Goal: Task Accomplishment & Management: Use online tool/utility

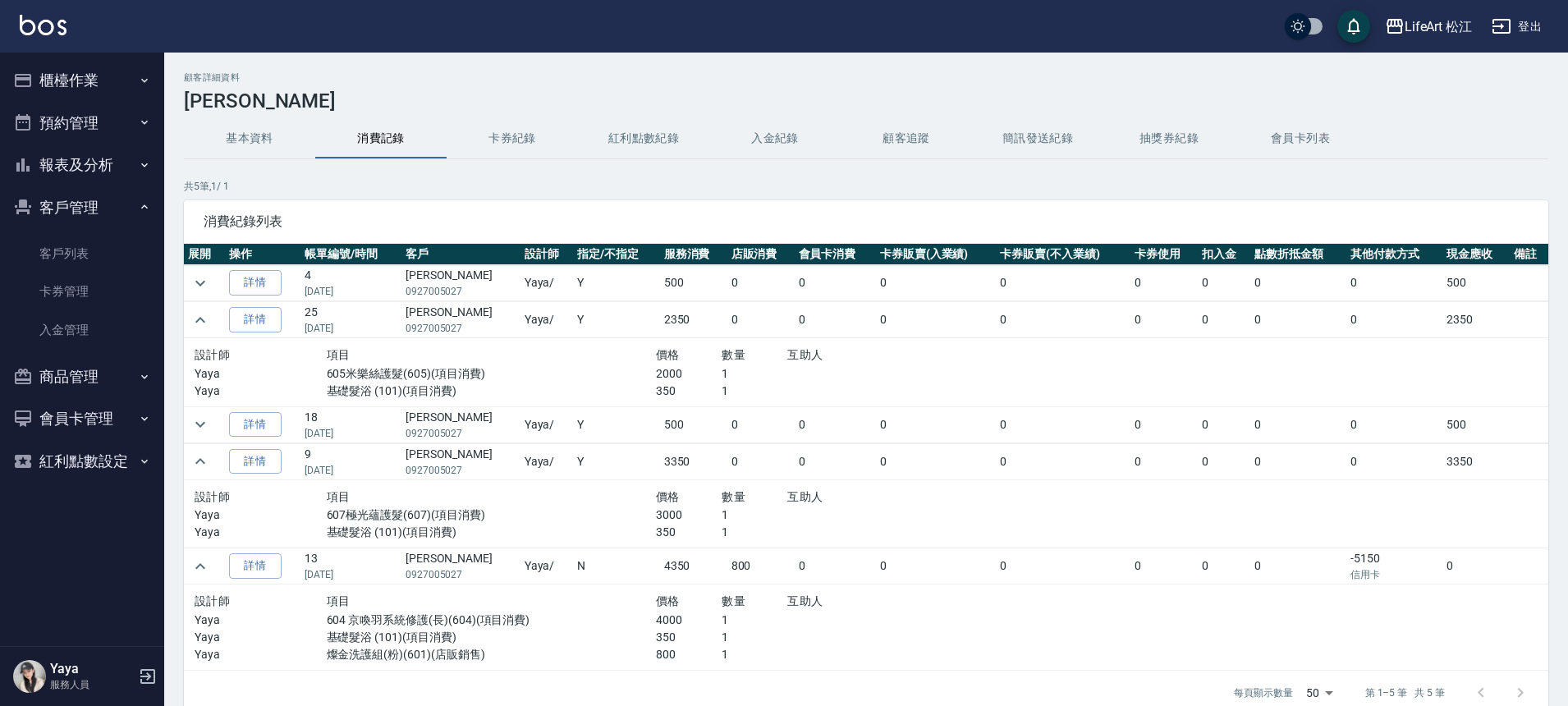
click at [89, 75] on button "櫃檯作業" at bounding box center [82, 81] width 151 height 43
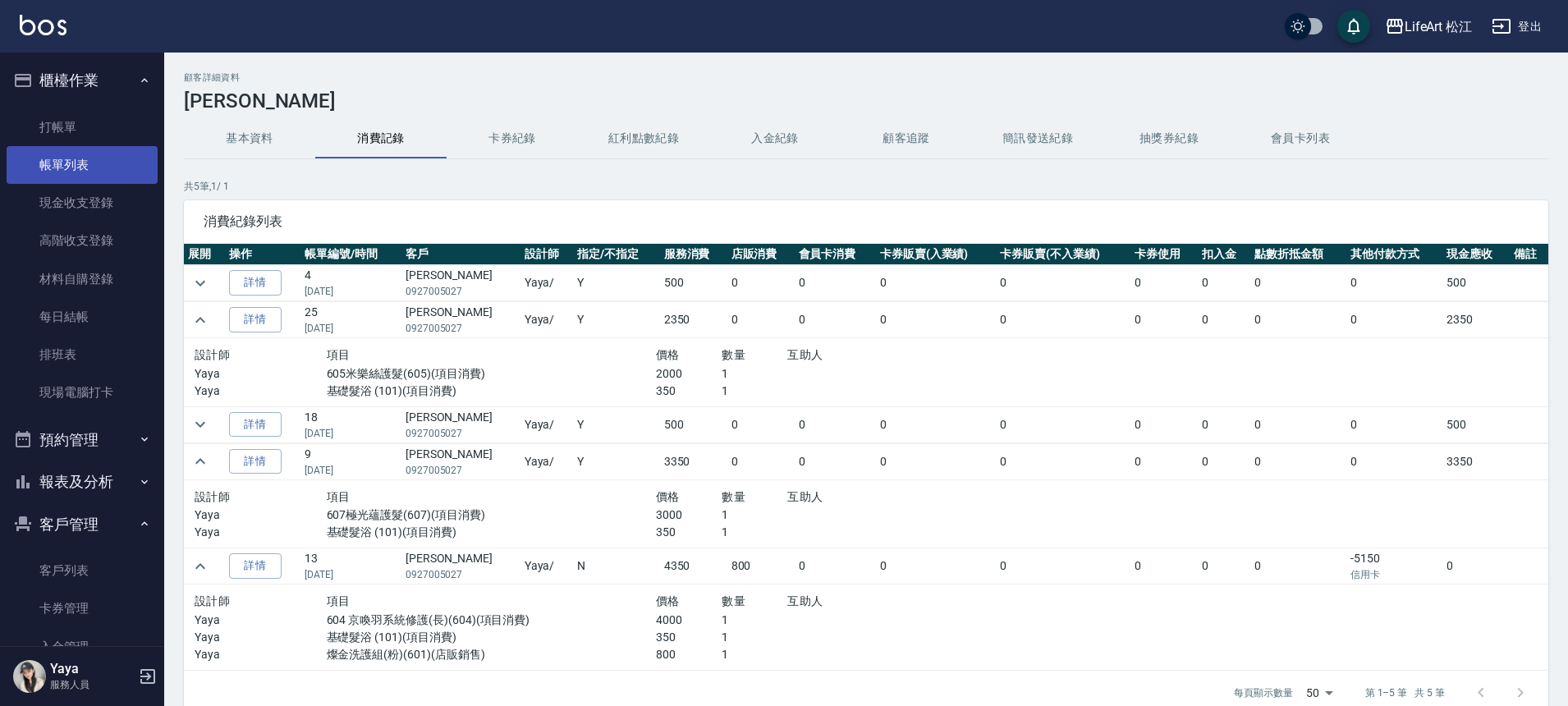
click at [102, 162] on link "帳單列表" at bounding box center [82, 165] width 151 height 38
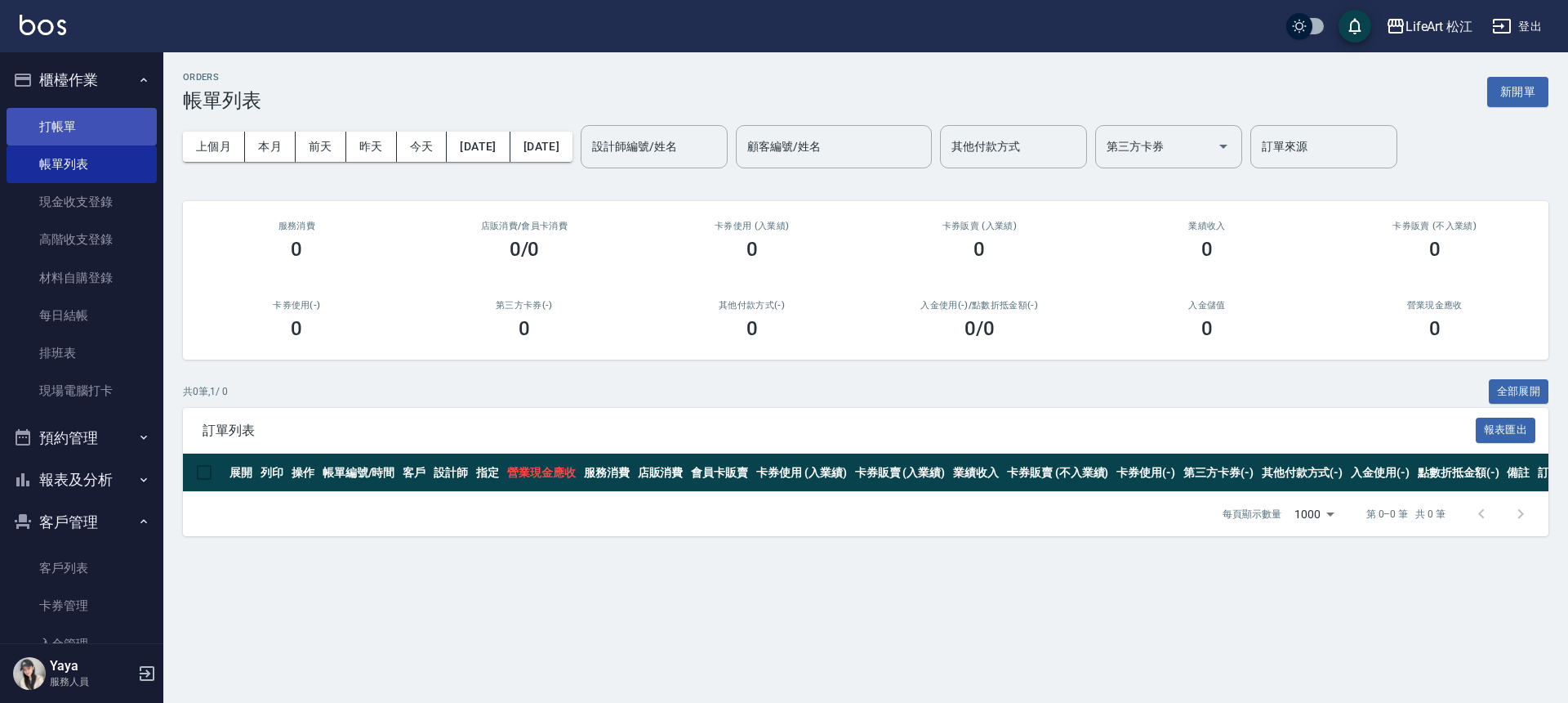
click at [77, 123] on link "打帳單" at bounding box center [81, 127] width 150 height 38
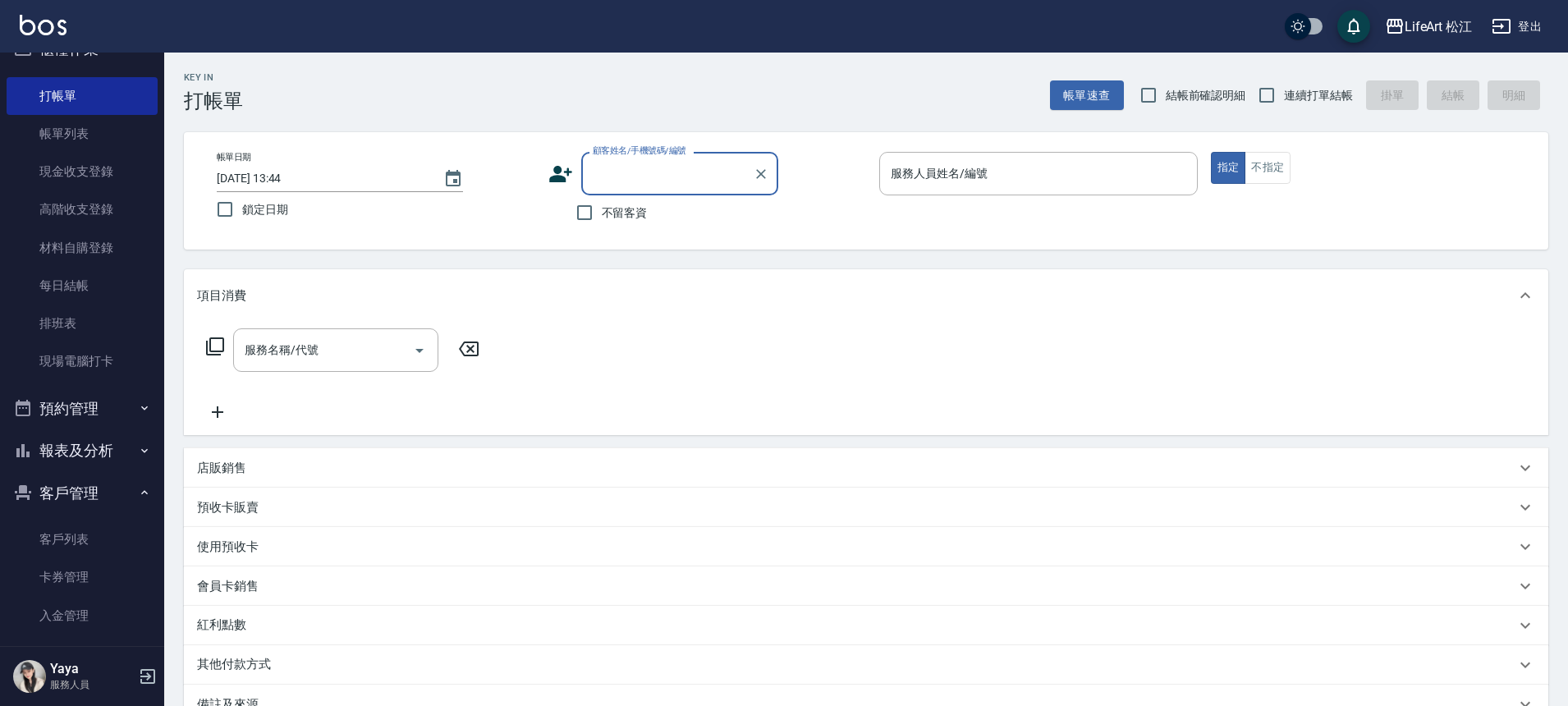
scroll to position [172, 0]
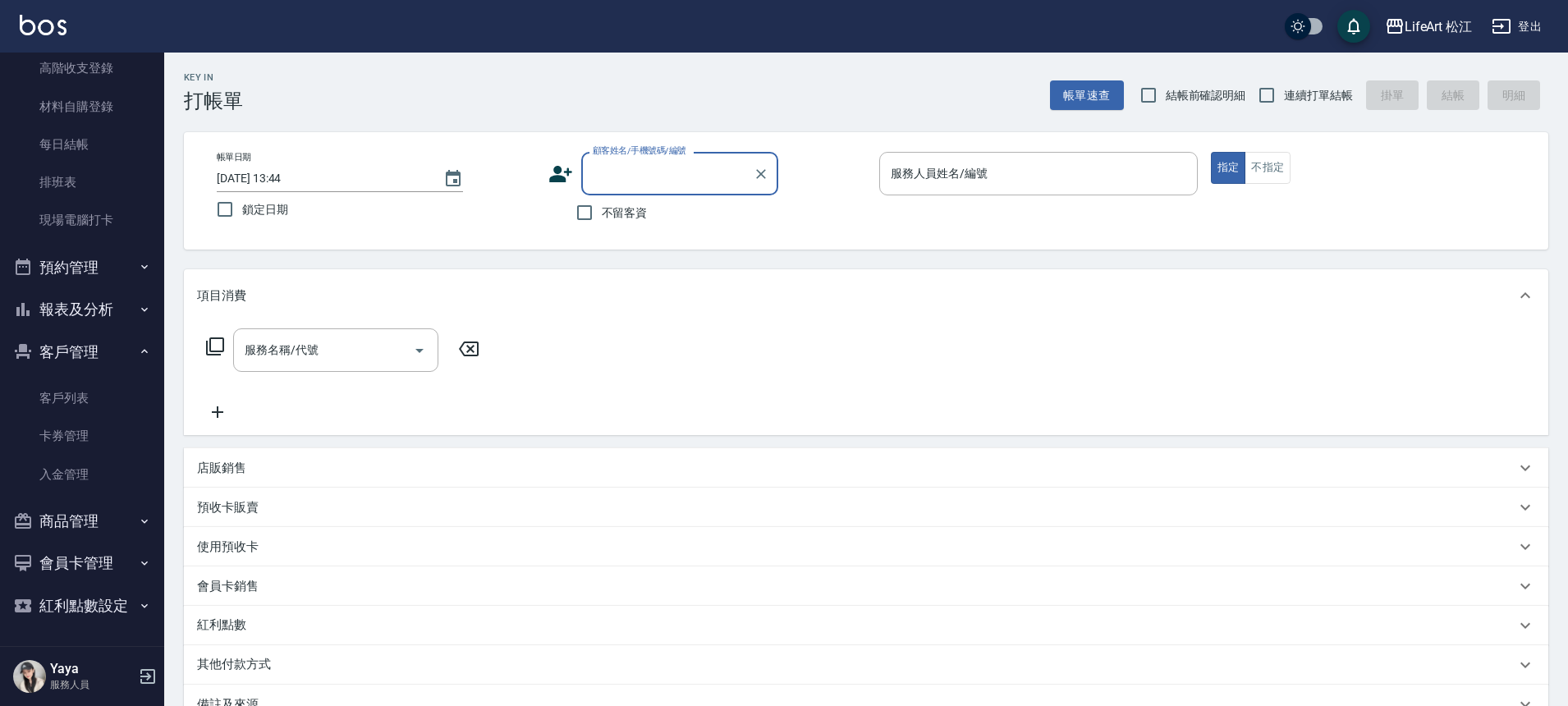
click at [128, 258] on button "預約管理" at bounding box center [82, 268] width 151 height 43
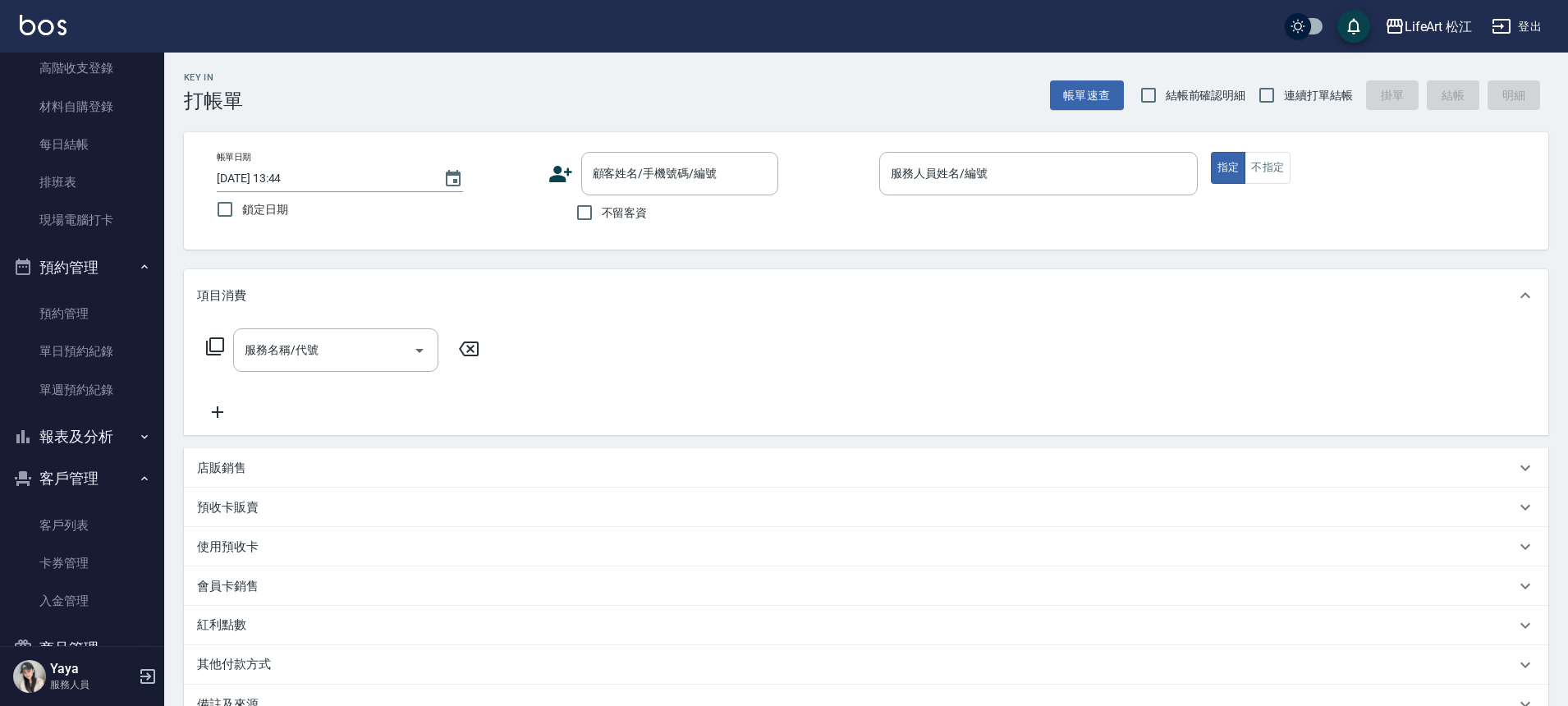
click at [137, 270] on icon "button" at bounding box center [144, 267] width 13 height 13
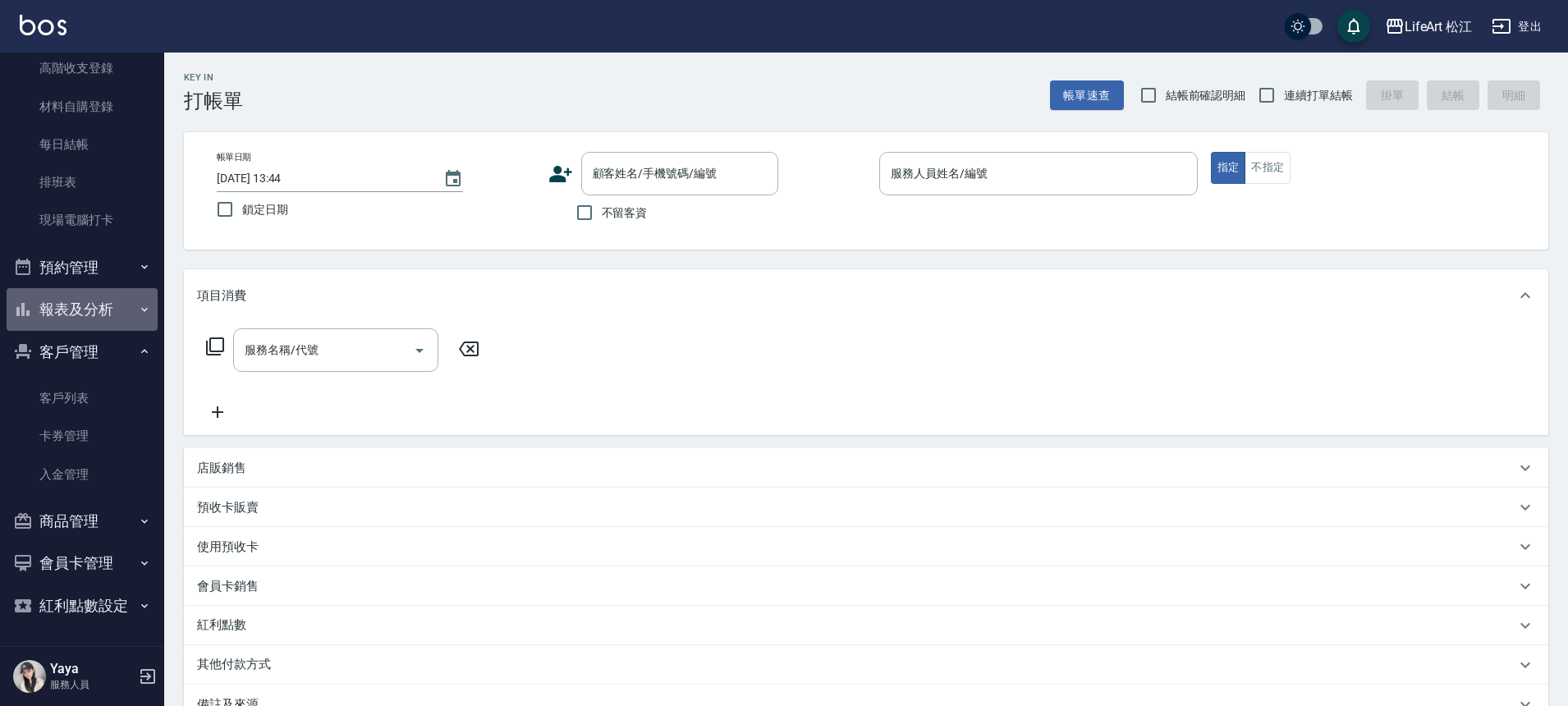
click at [137, 312] on icon "button" at bounding box center [144, 309] width 13 height 13
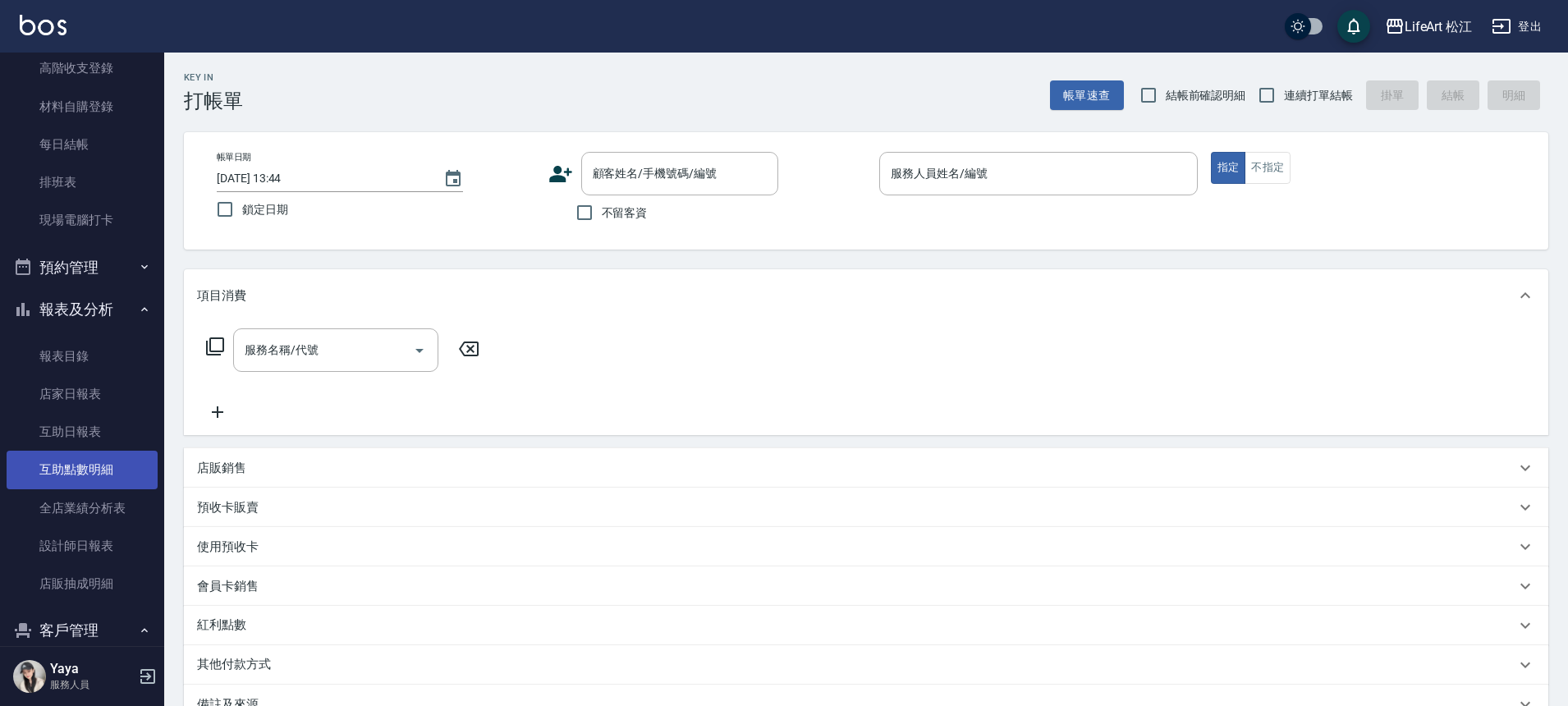
click at [64, 460] on link "互助點數明細" at bounding box center [82, 470] width 151 height 38
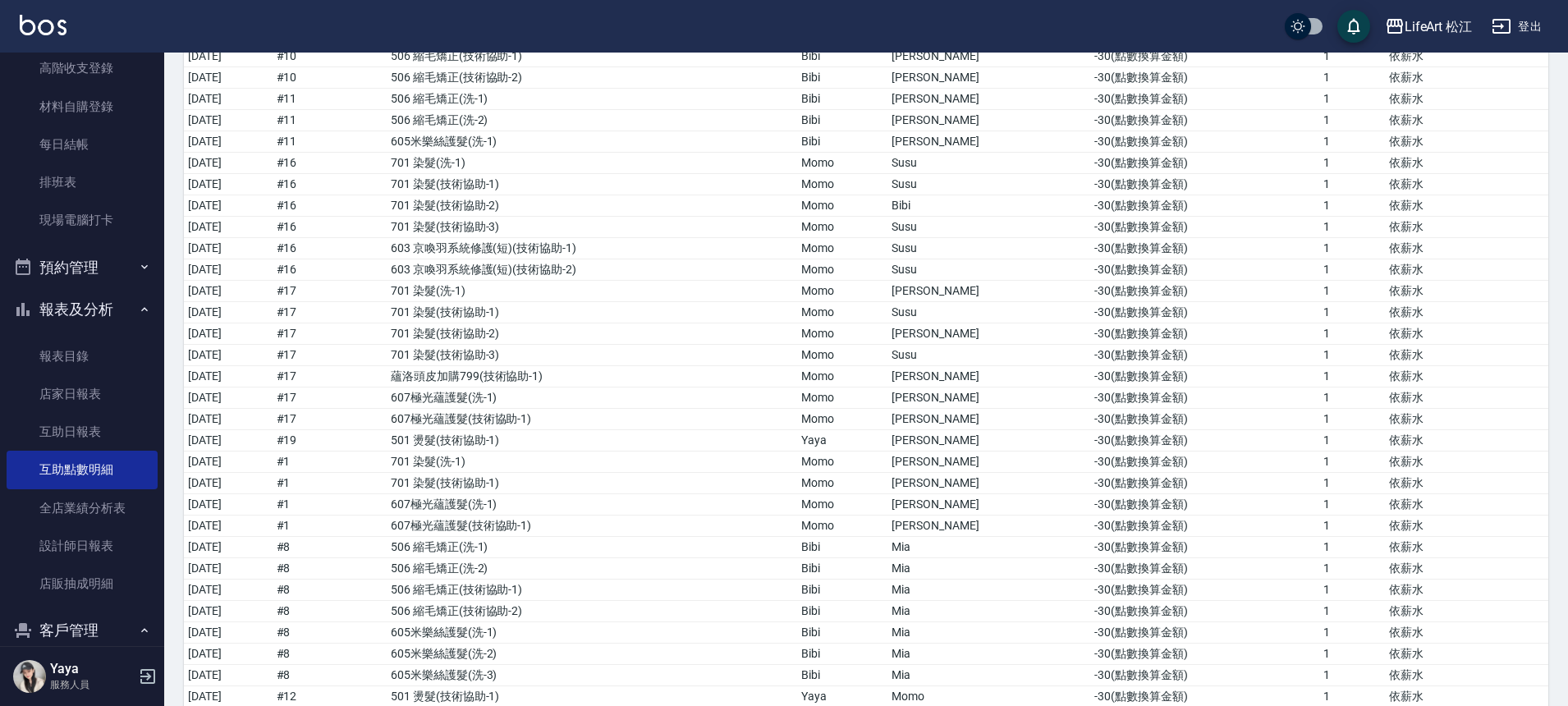
scroll to position [8308, 0]
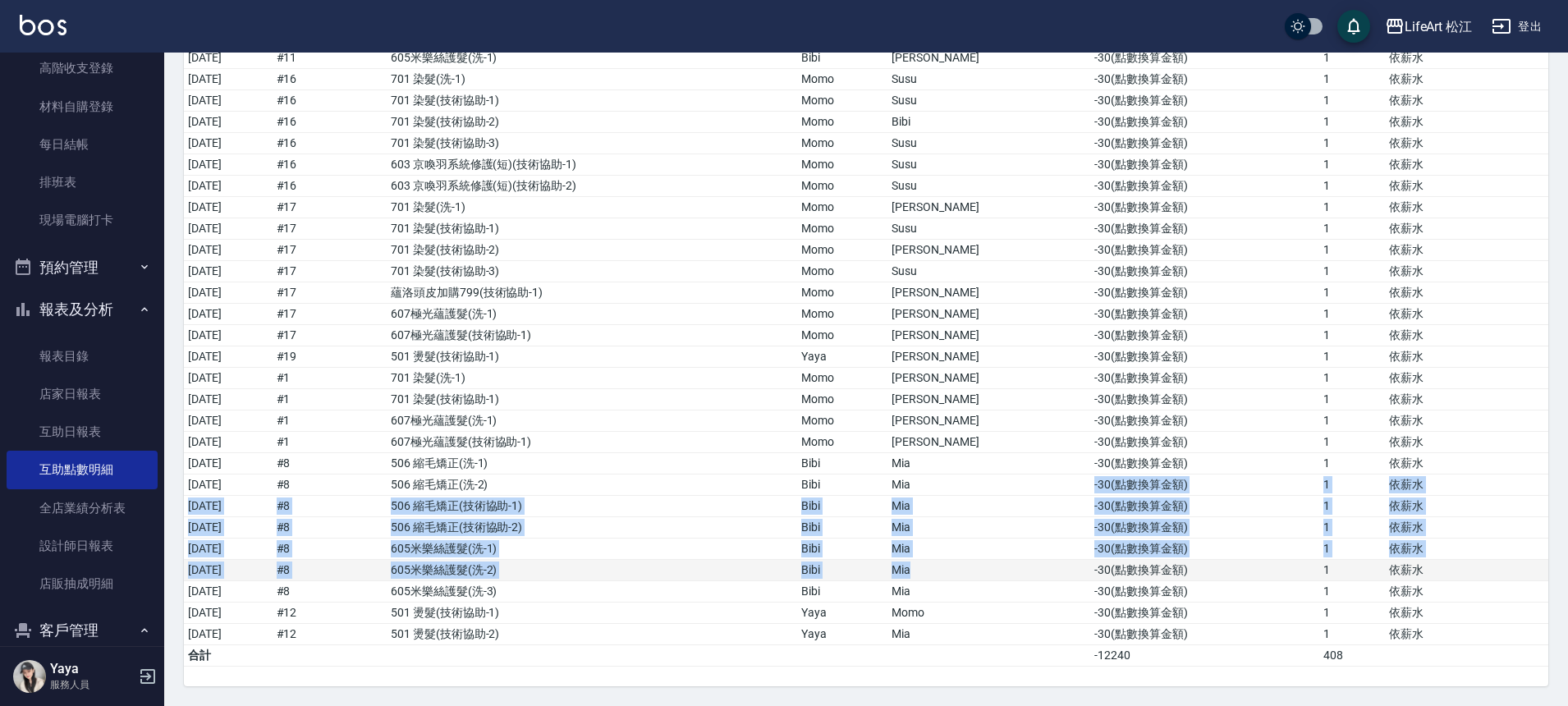
drag, startPoint x: 1019, startPoint y: 487, endPoint x: 1007, endPoint y: 564, distance: 77.9
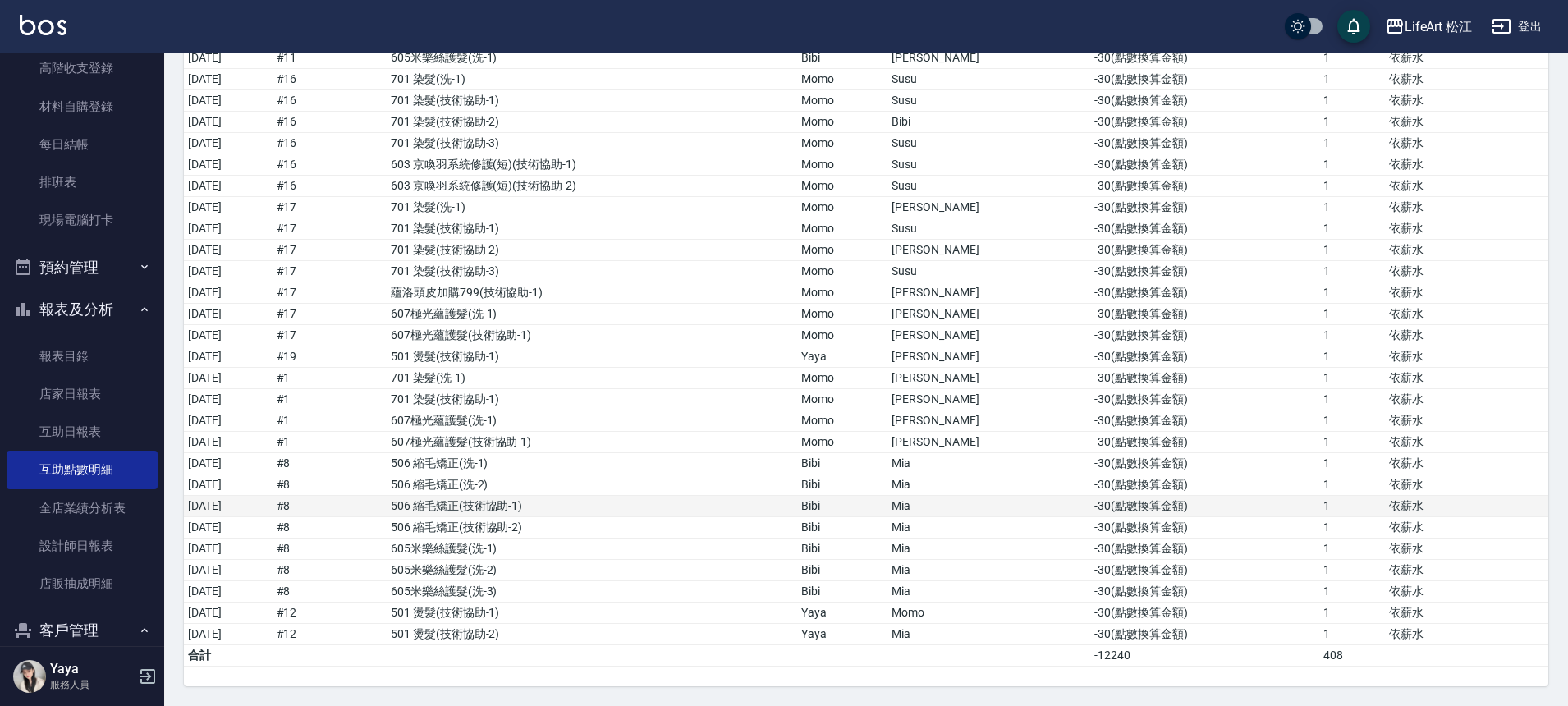
click at [1011, 499] on td "Mia" at bounding box center [989, 507] width 203 height 22
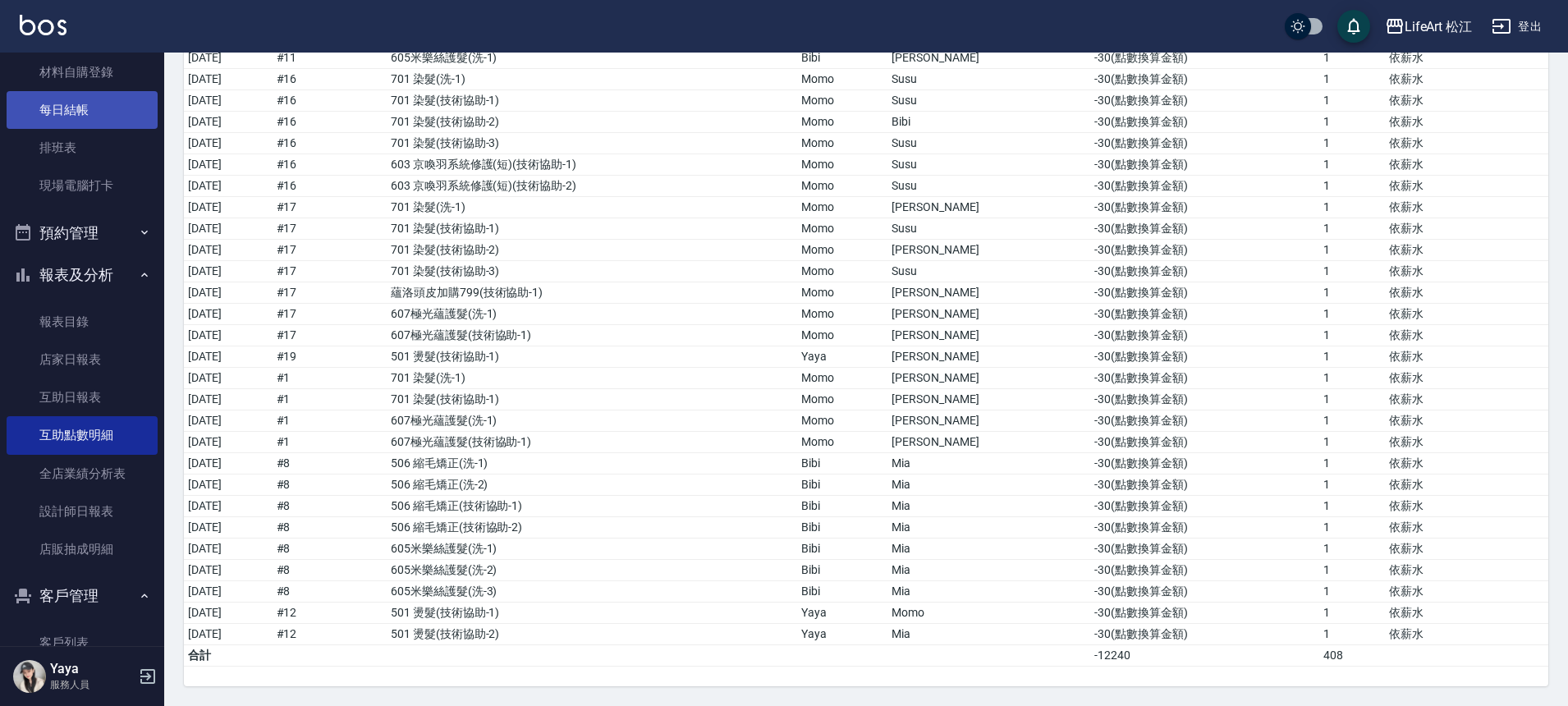
scroll to position [0, 0]
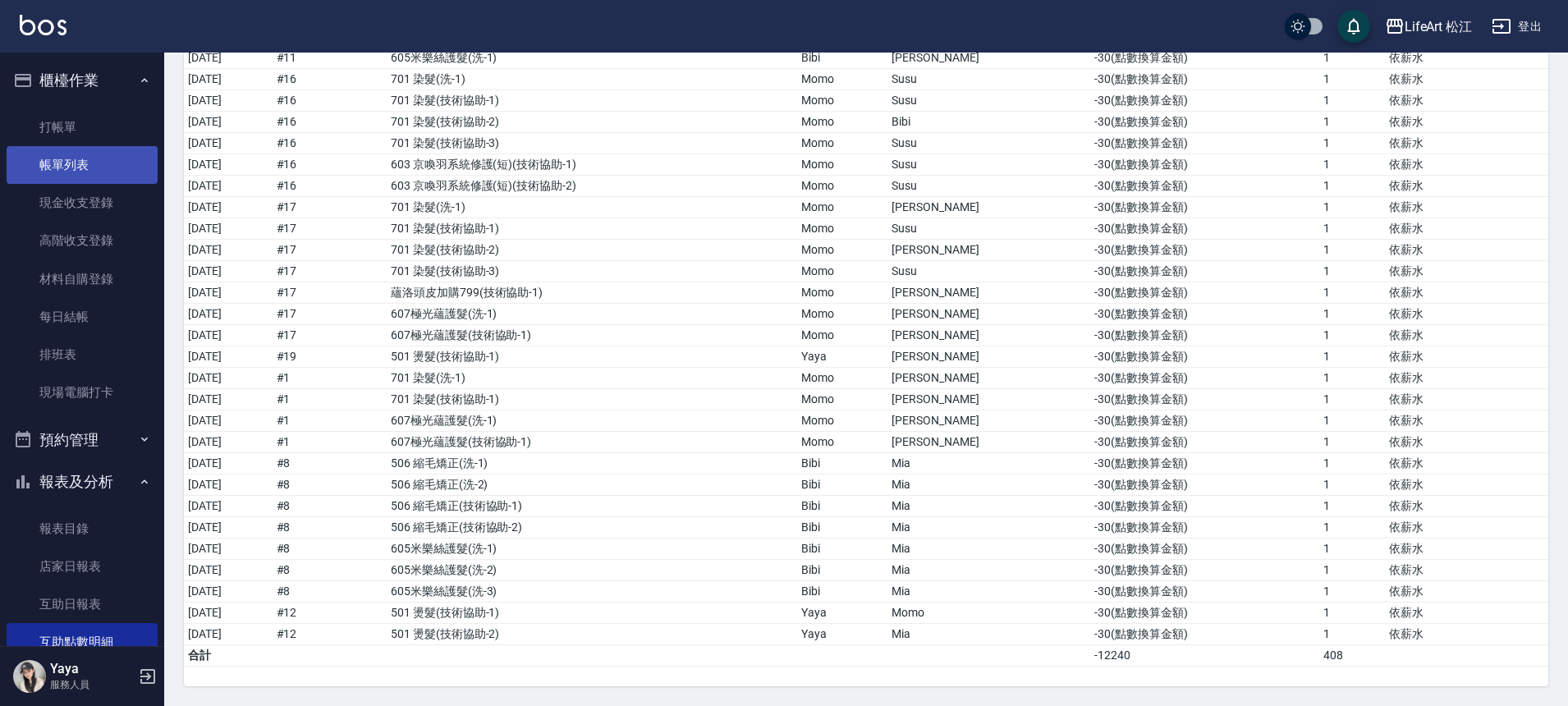
click at [85, 175] on link "帳單列表" at bounding box center [82, 165] width 151 height 38
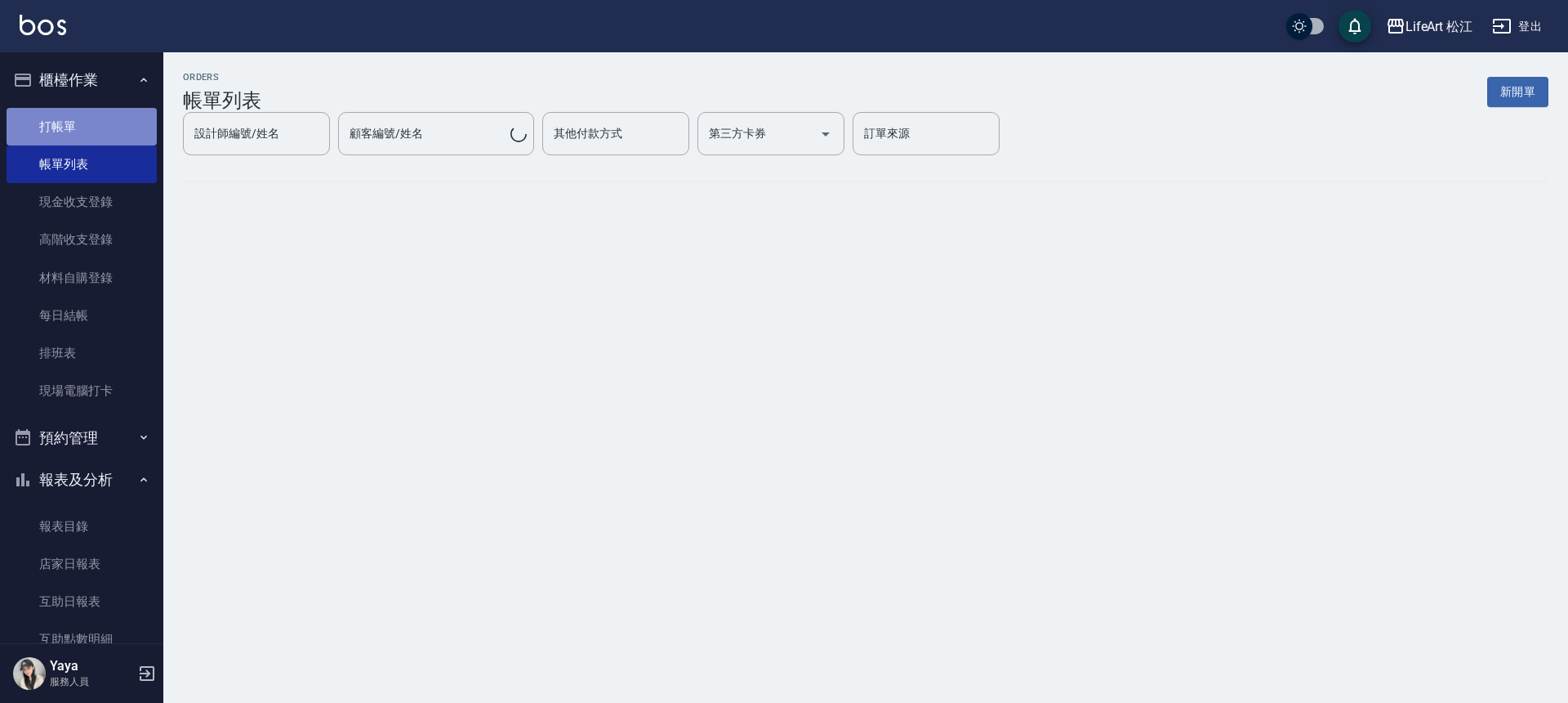
click at [86, 128] on link "打帳單" at bounding box center [81, 127] width 150 height 38
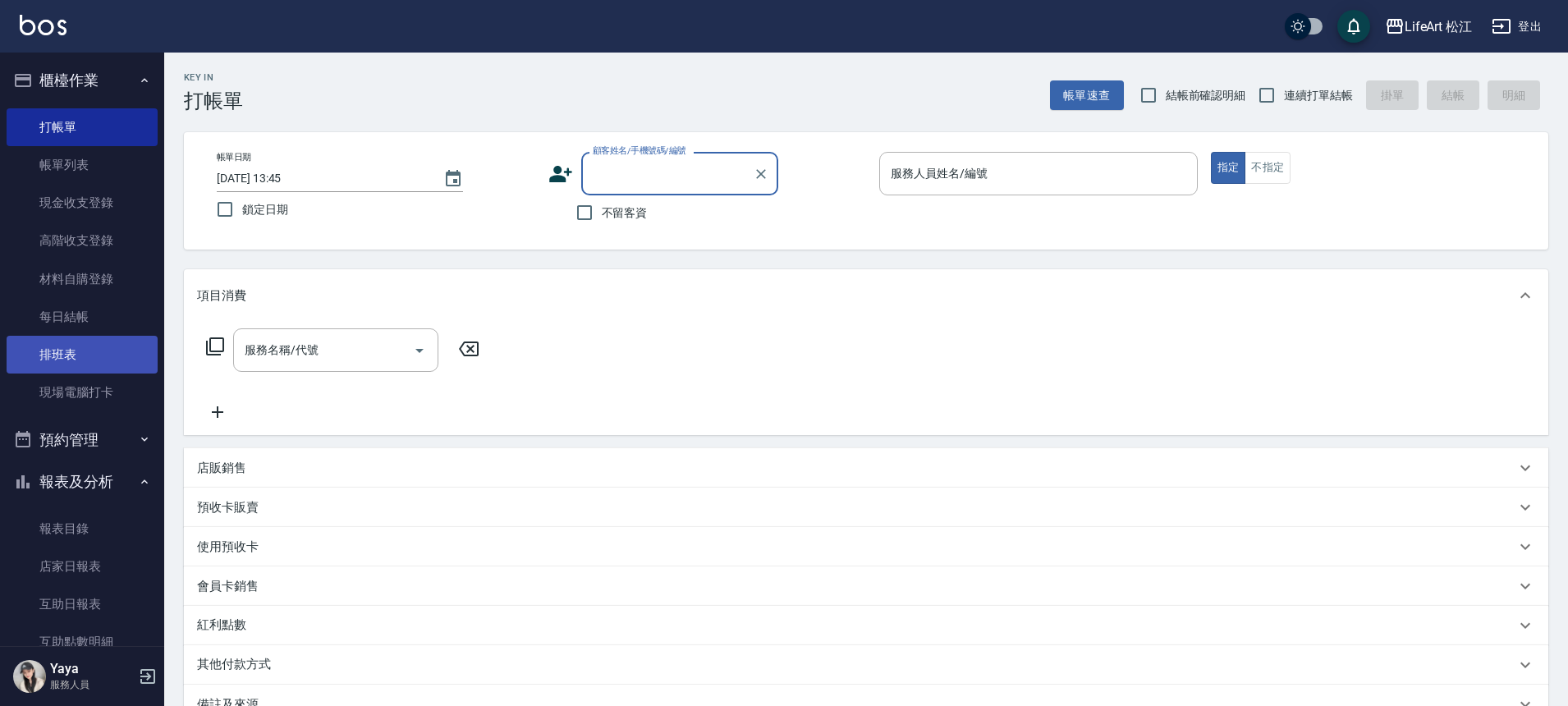
scroll to position [316, 0]
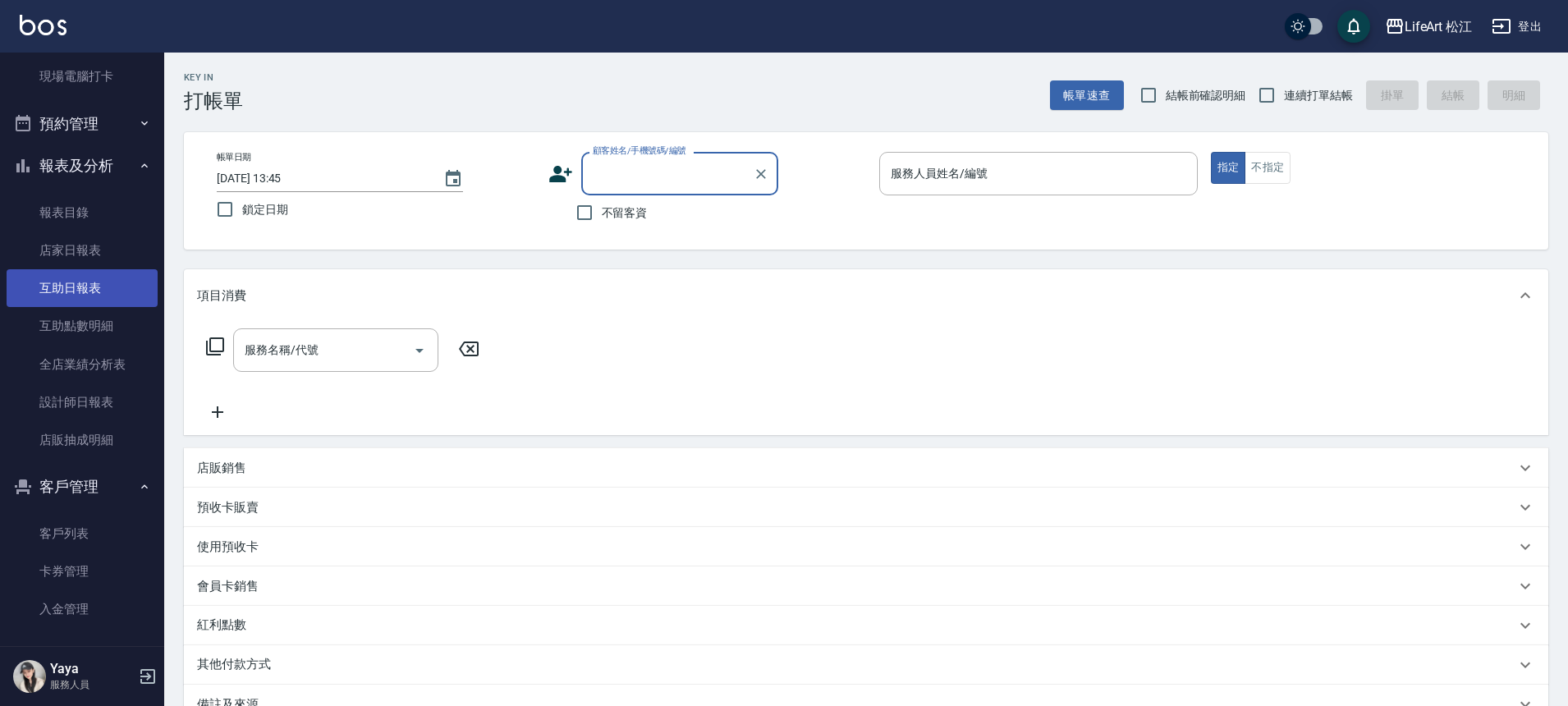
click at [80, 289] on link "互助日報表" at bounding box center [82, 288] width 151 height 38
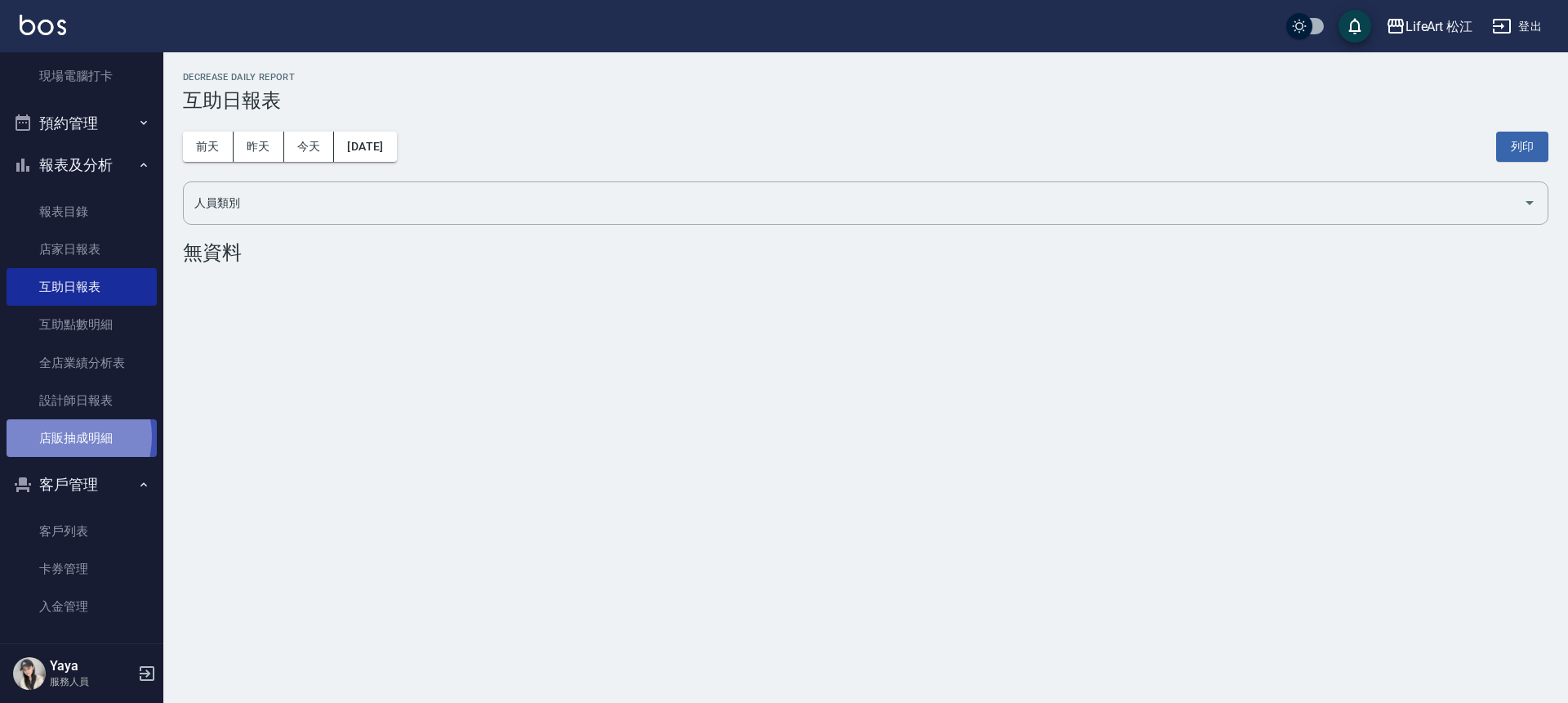
click at [58, 436] on link "店販抽成明細" at bounding box center [81, 438] width 150 height 38
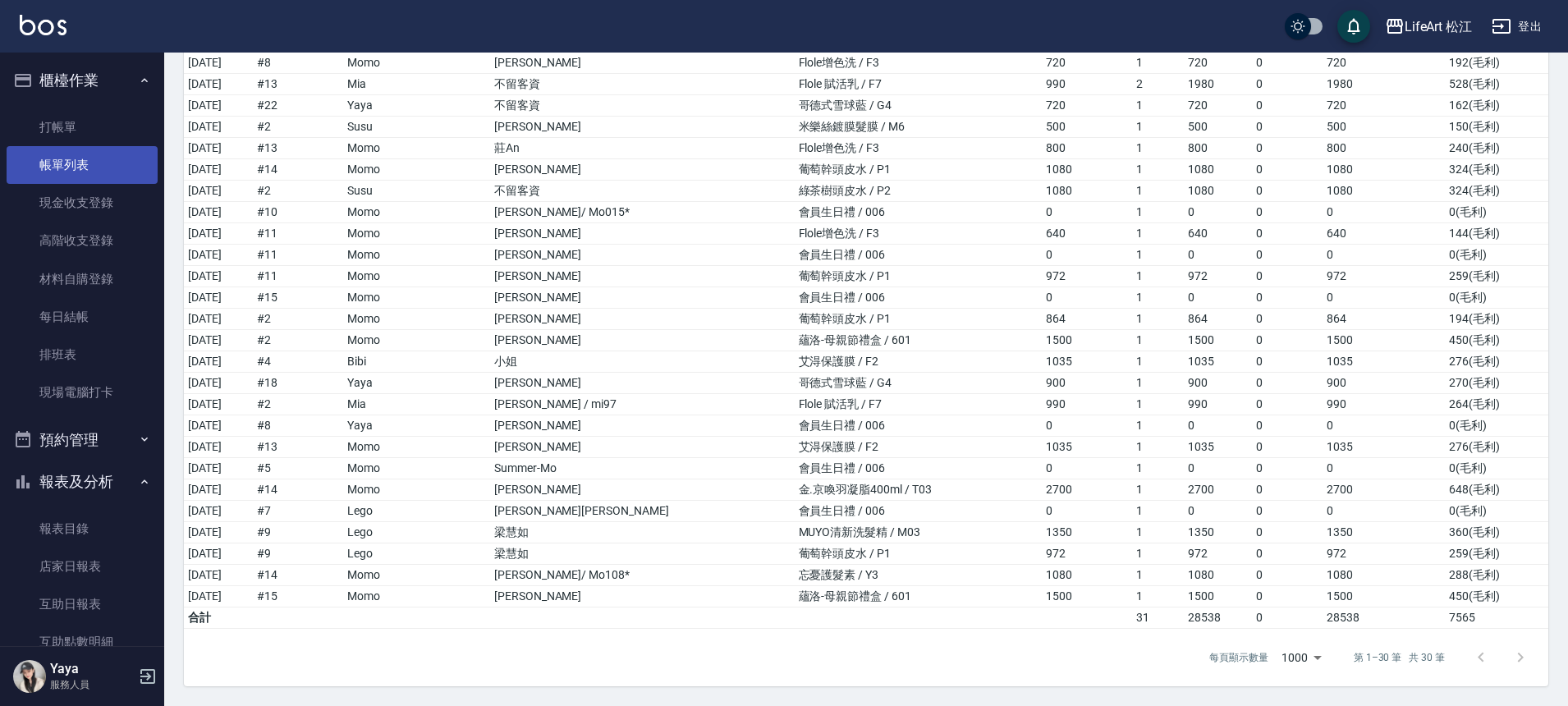
click at [75, 154] on link "帳單列表" at bounding box center [82, 165] width 151 height 38
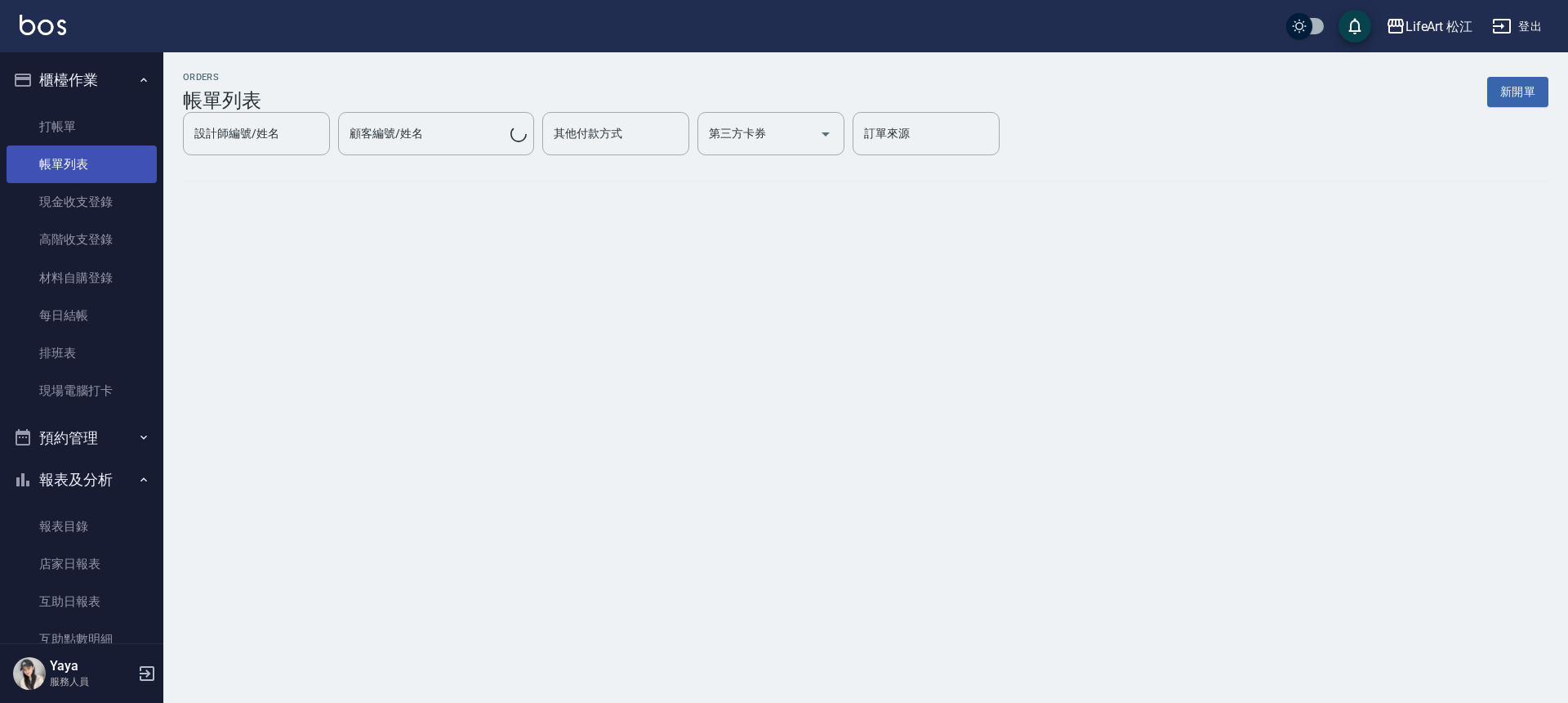
click at [73, 156] on link "帳單列表" at bounding box center [81, 165] width 150 height 38
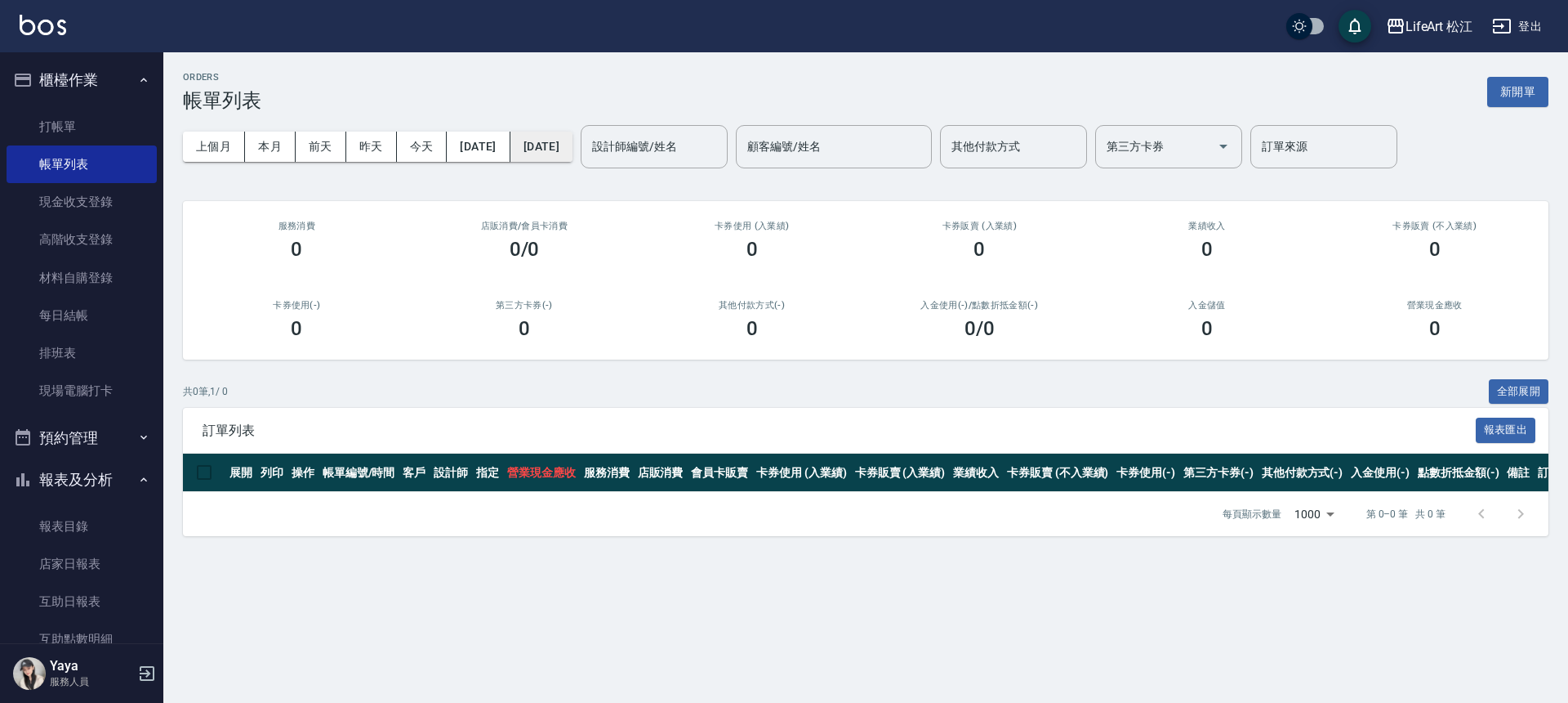
click at [572, 141] on button "[DATE]" at bounding box center [541, 147] width 62 height 30
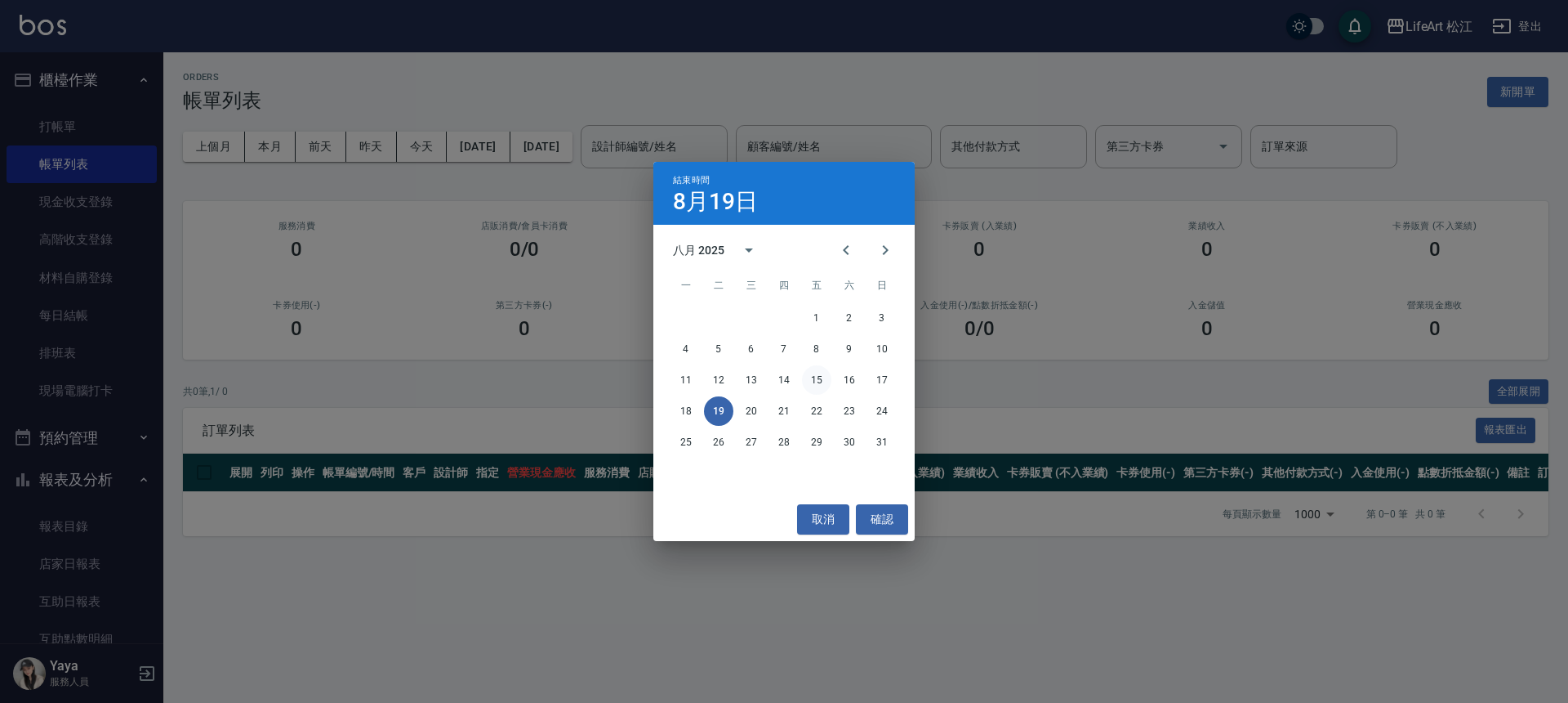
click at [819, 381] on button "15" at bounding box center [816, 379] width 30 height 30
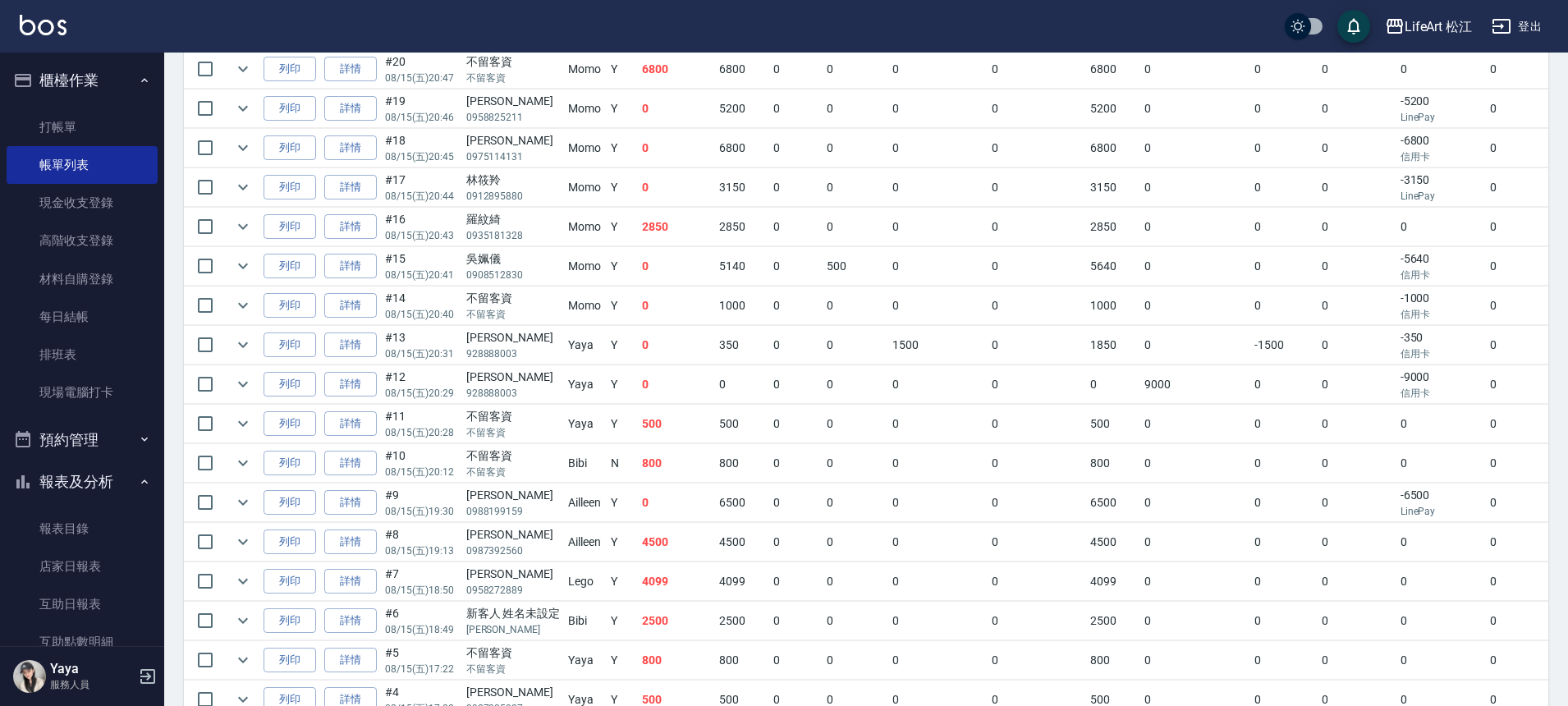
scroll to position [454, 0]
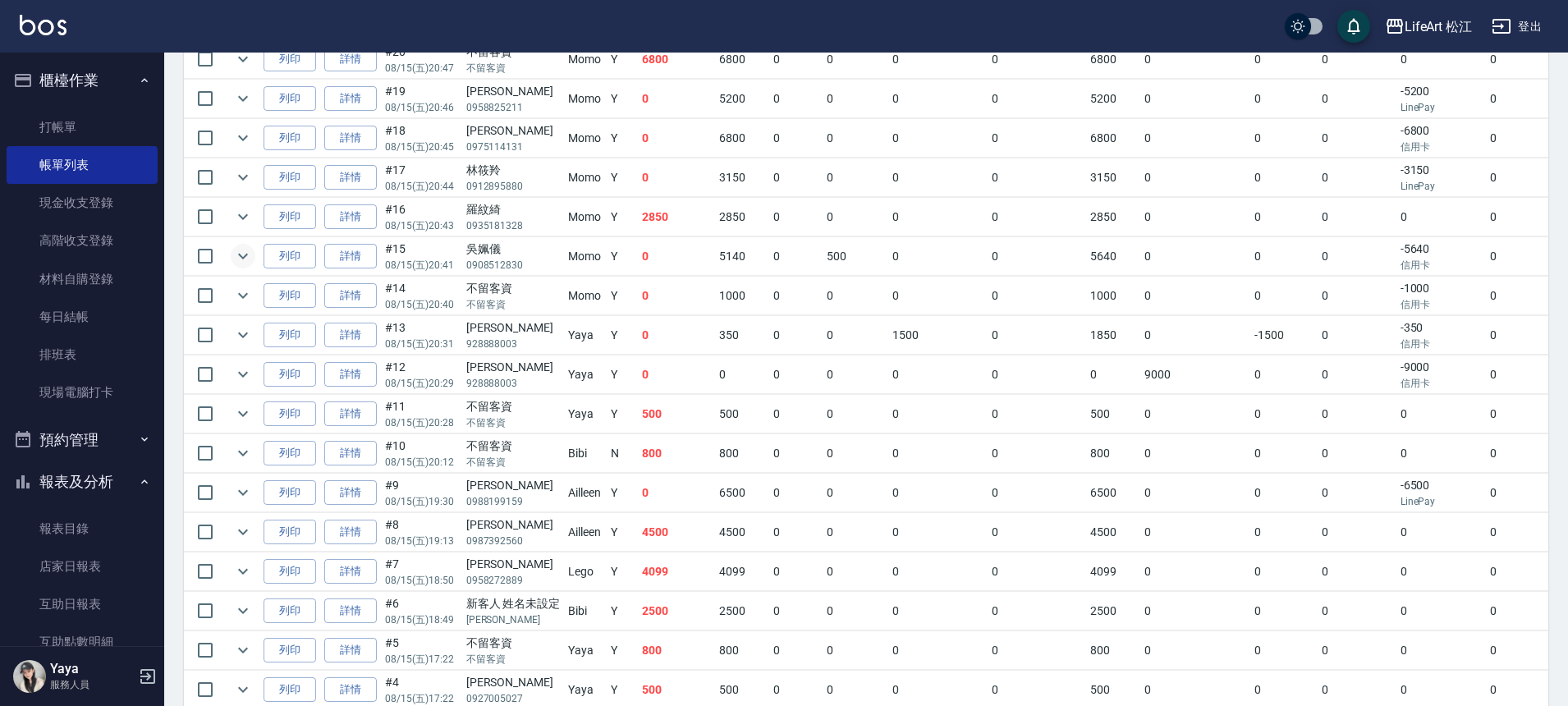
click at [235, 259] on icon "expand row" at bounding box center [243, 256] width 20 height 20
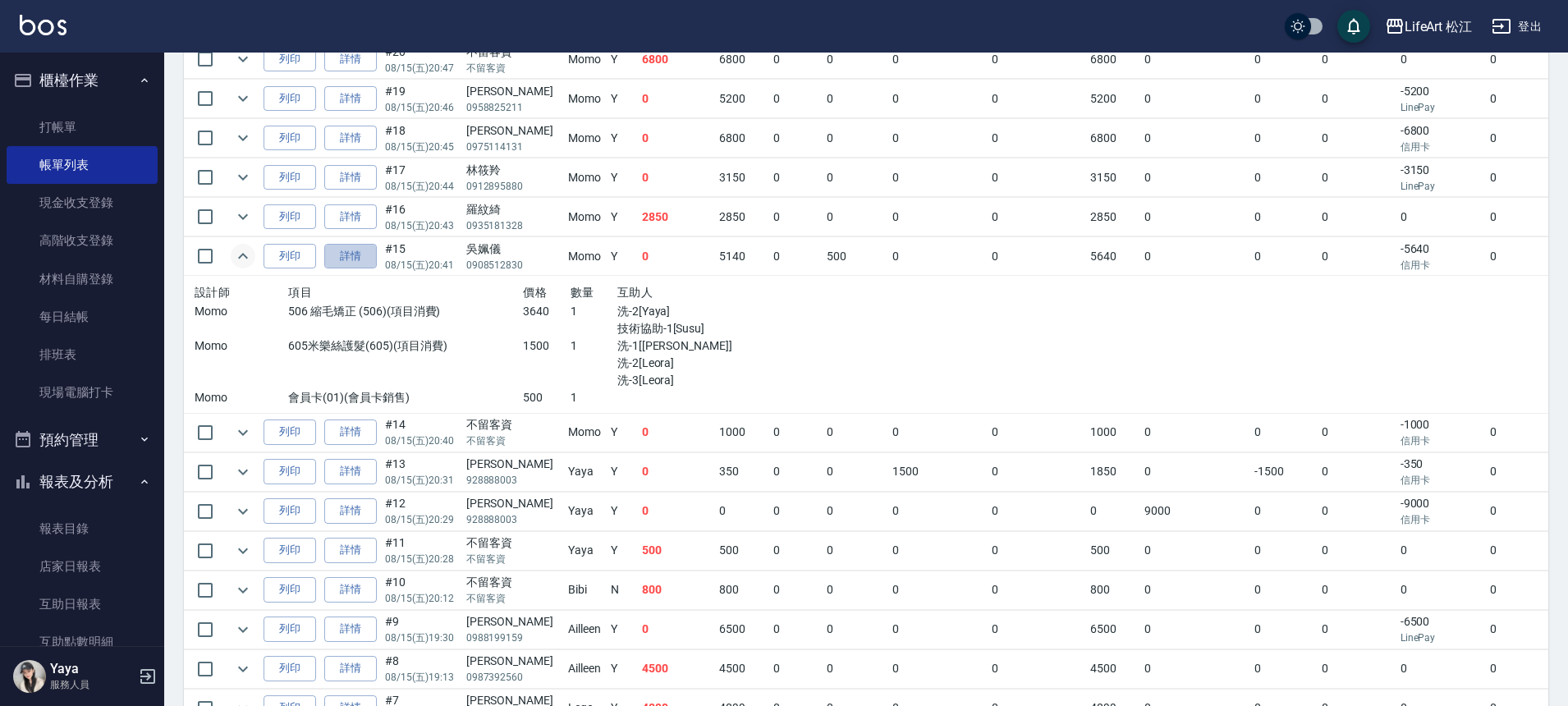
click at [344, 256] on link "詳情" at bounding box center [350, 256] width 52 height 25
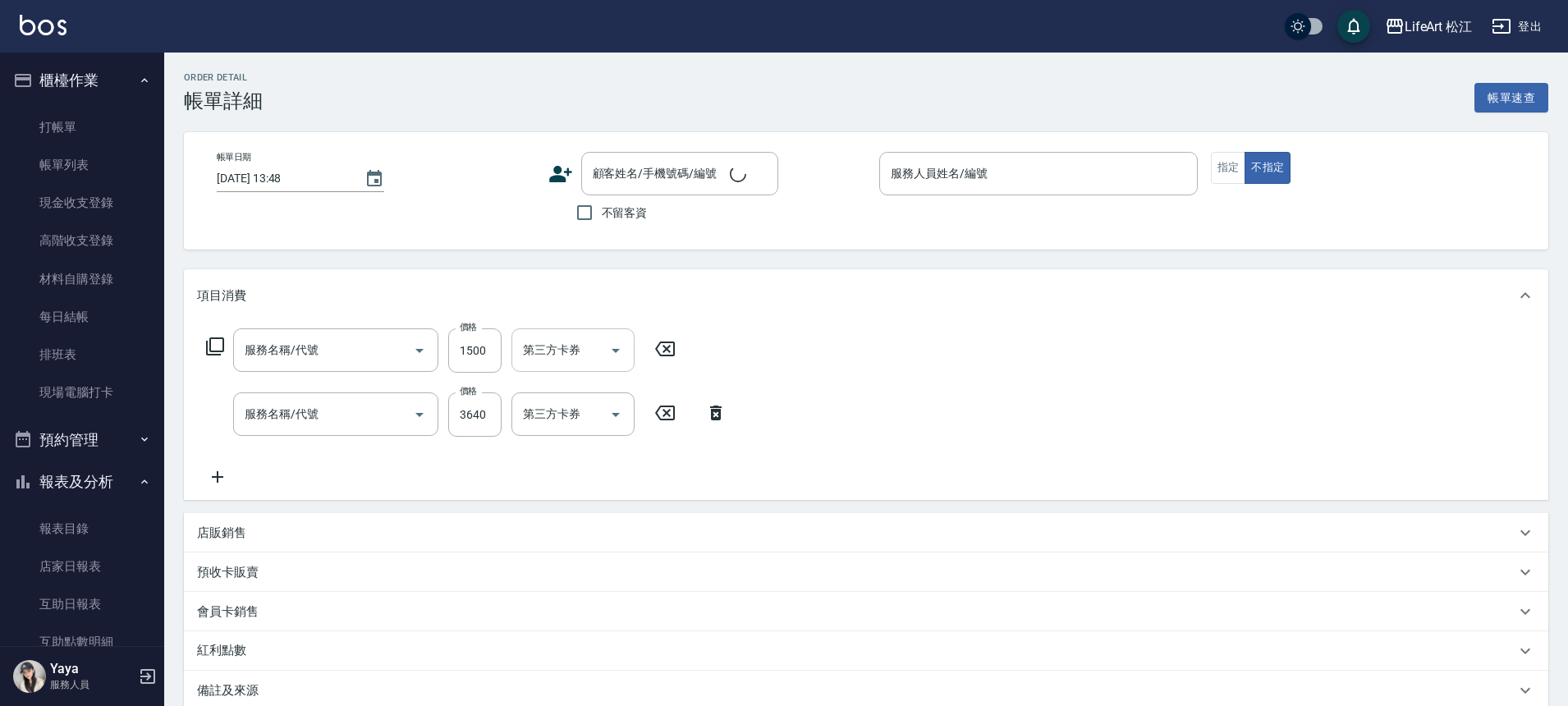
type input "[DATE] 20:41"
type input "Momo(無代號)"
type input "10"
type input "設計師個人line@"
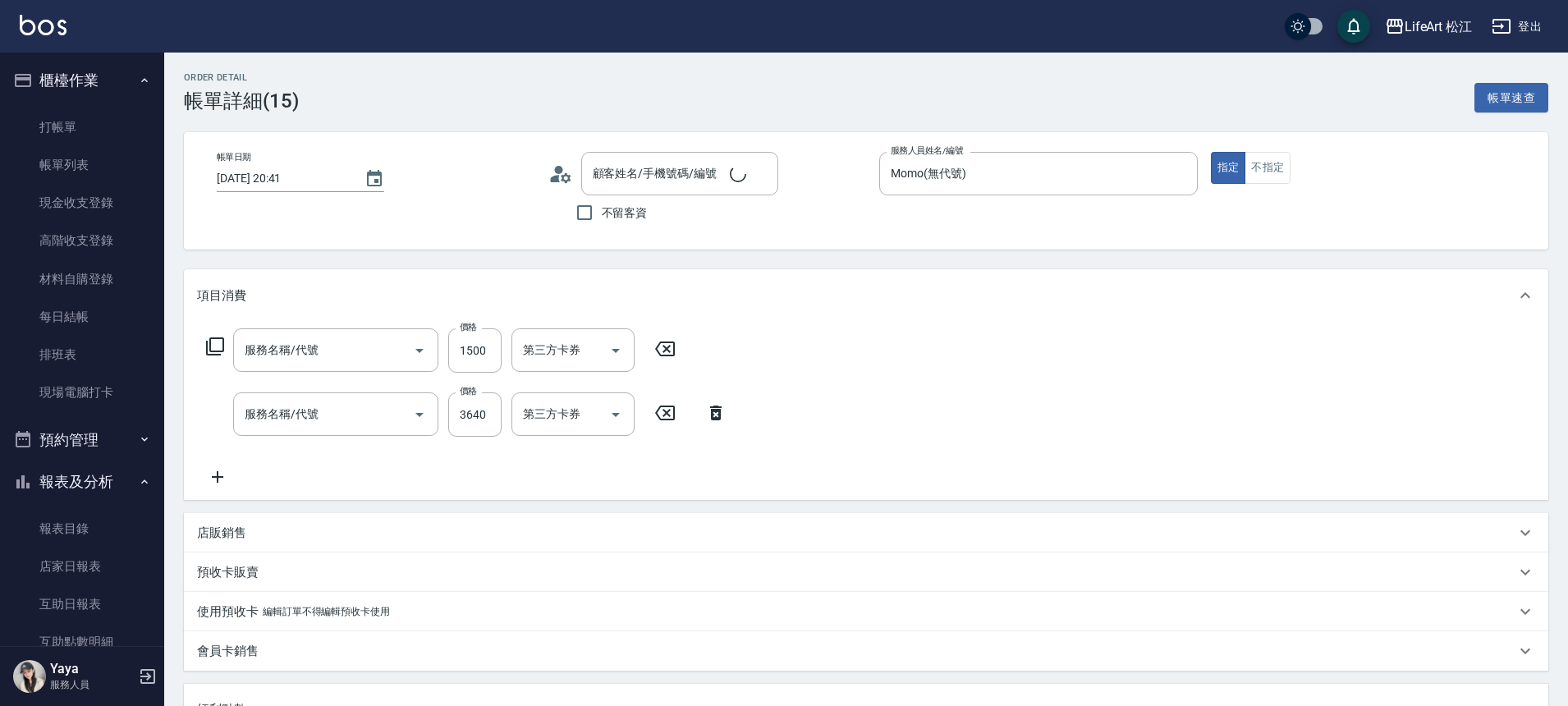
type input "605米樂絲護髮(605)"
type input "506 縮毛矯正 (506)"
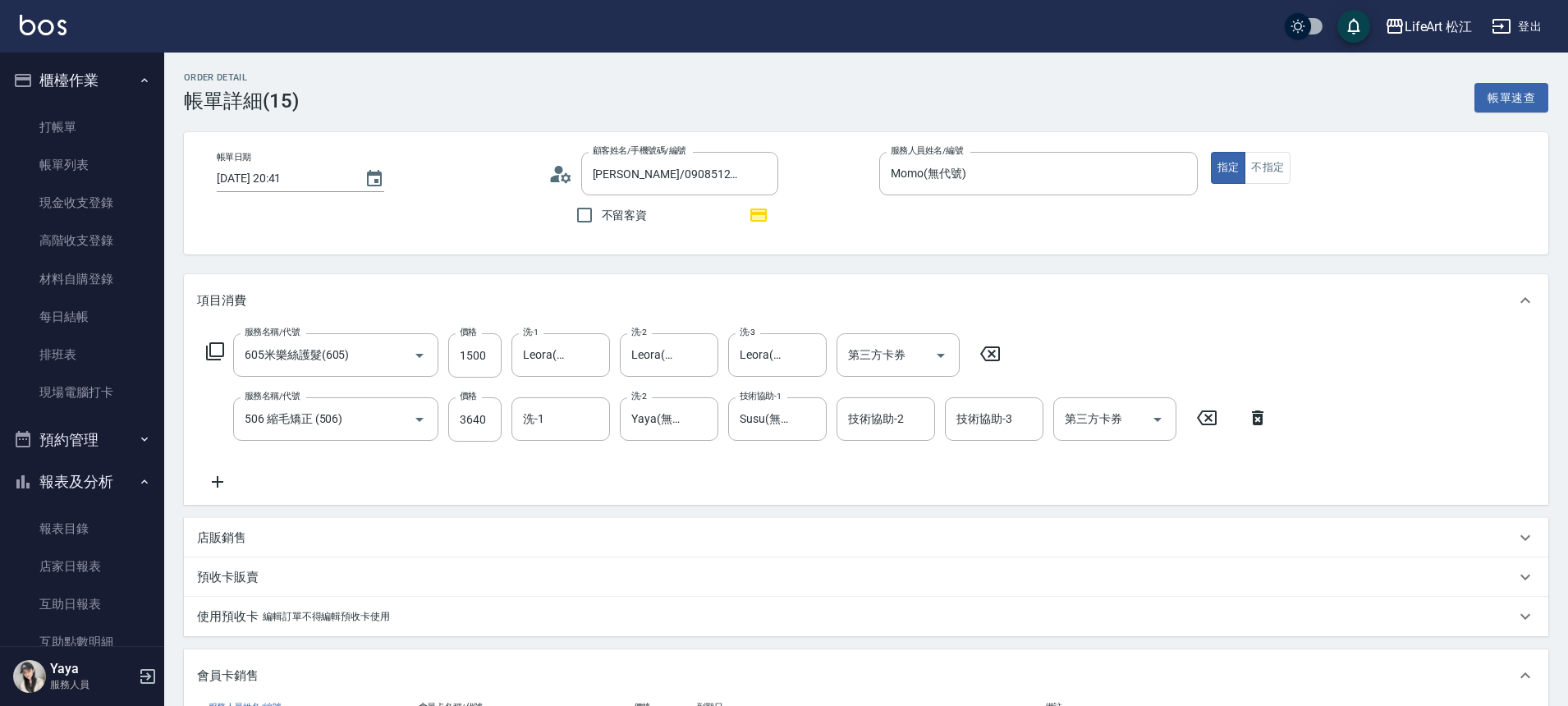
type input "[PERSON_NAME]/0908512830/"
click at [764, 215] on icon "button" at bounding box center [758, 215] width 13 height 10
click at [763, 216] on icon "button" at bounding box center [758, 215] width 13 height 10
click at [579, 178] on div "顧客姓名/手機號碼/編號 [PERSON_NAME]/0908512830/ 顧客姓名/手機號碼/編號" at bounding box center [707, 173] width 318 height 43
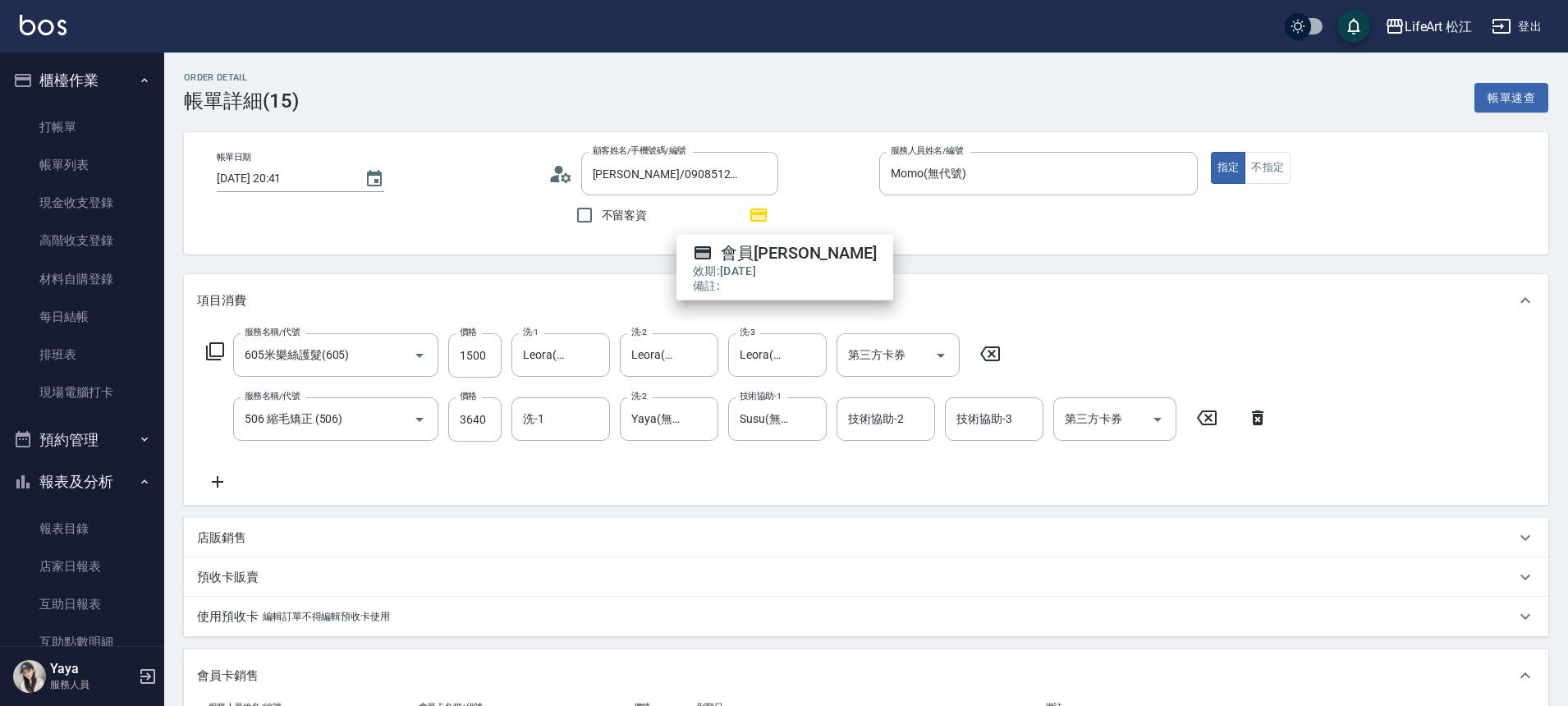
click at [555, 178] on icon at bounding box center [554, 179] width 10 height 7
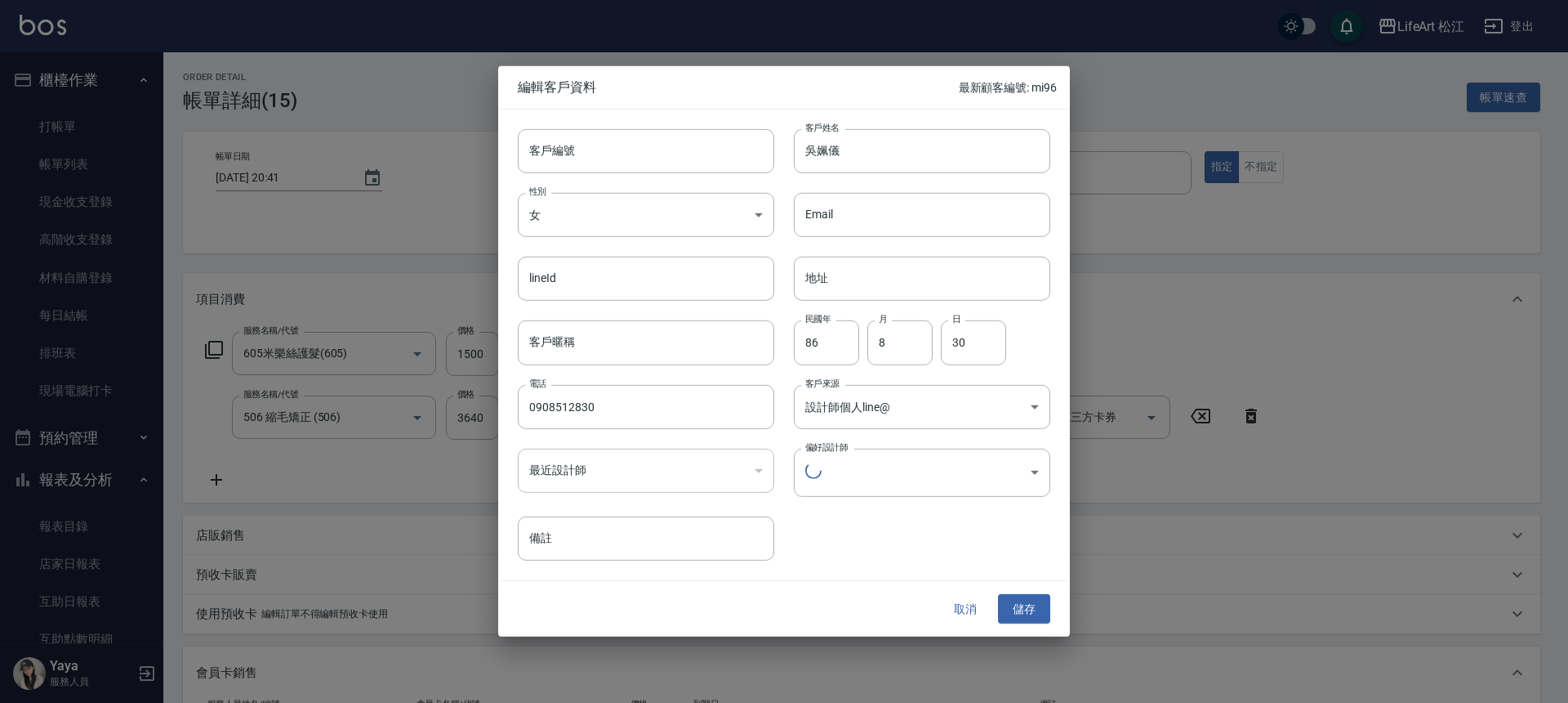
type input "e84b7556-3071-4136-b765-65514d721750"
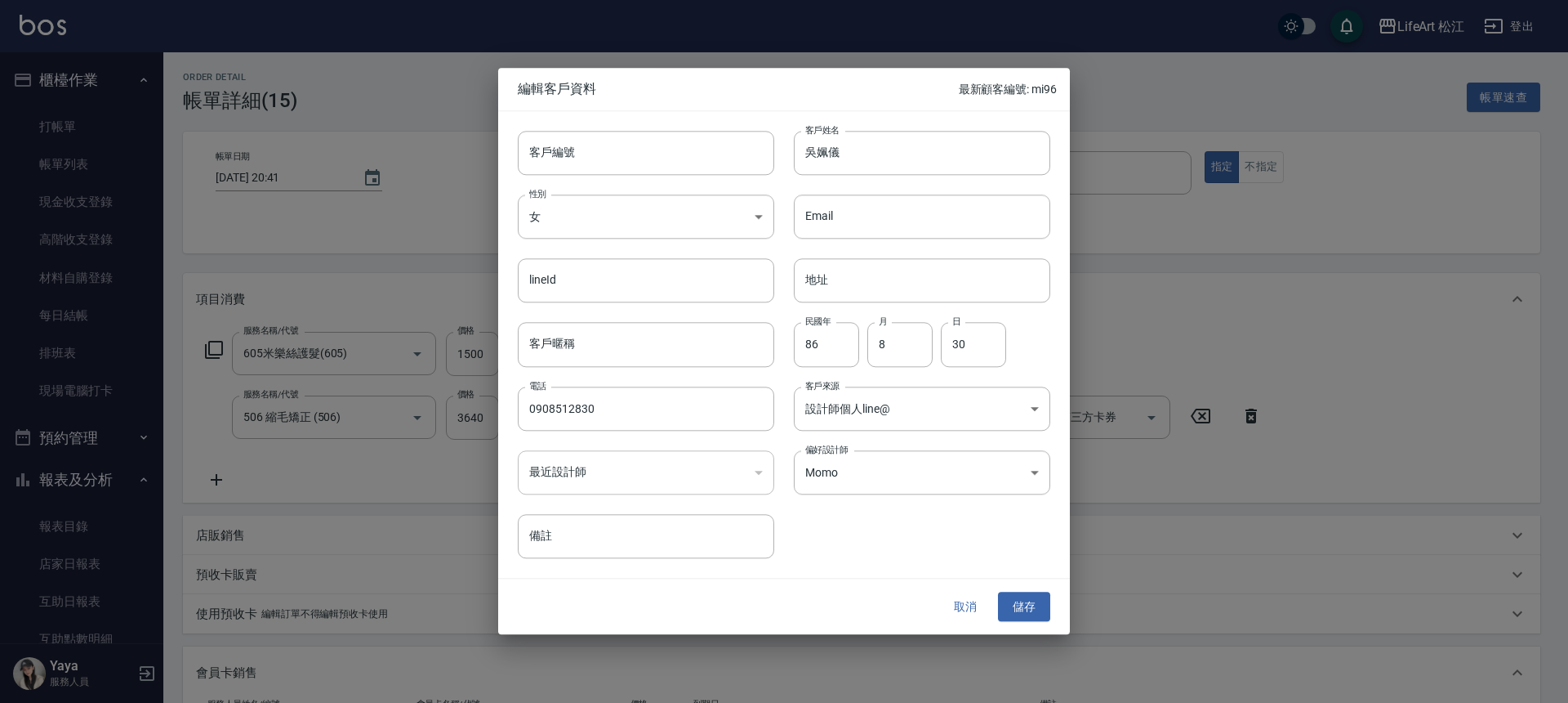
click at [965, 608] on button "取消" at bounding box center [965, 606] width 52 height 30
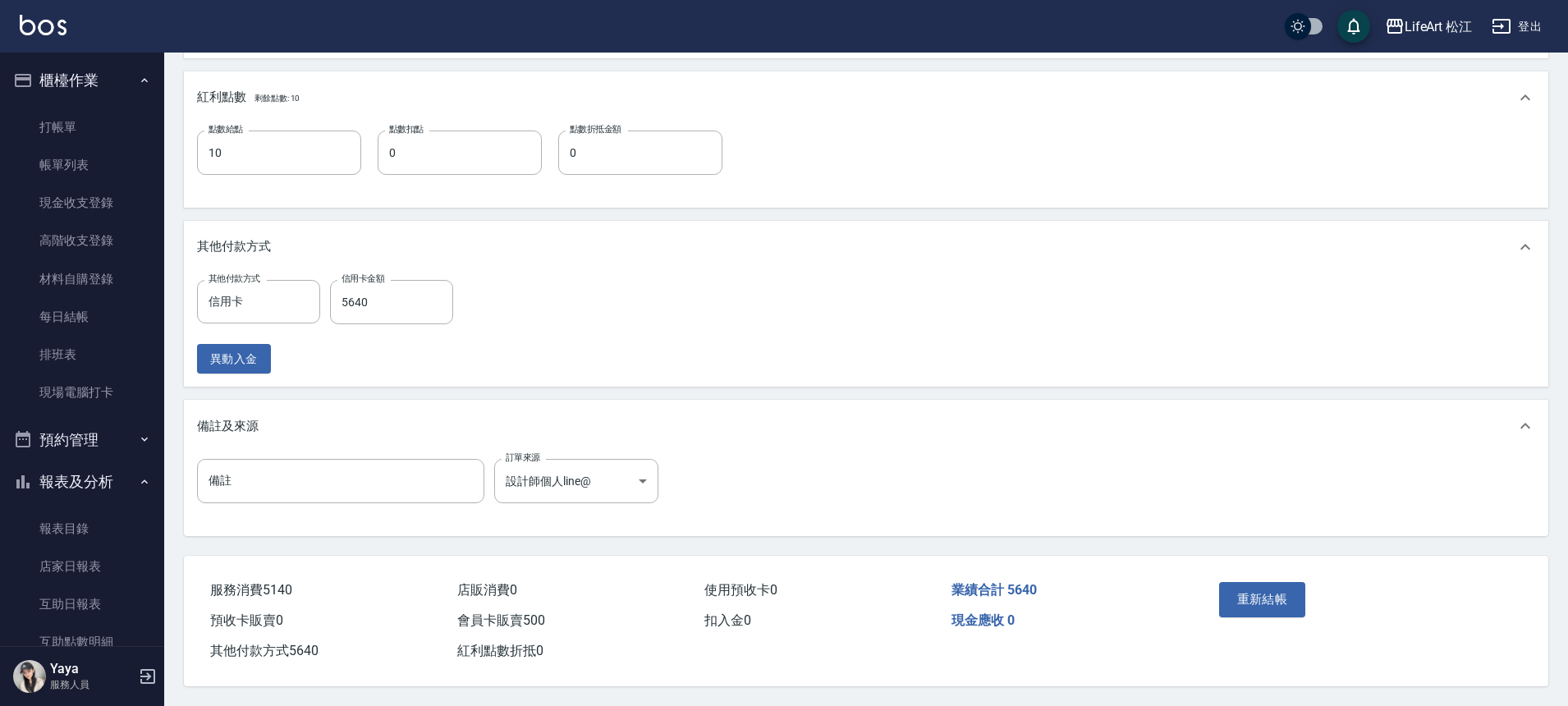
scroll to position [812, 0]
click at [1286, 600] on button "重新結帳" at bounding box center [1262, 599] width 87 height 34
